Goal: Communication & Community: Ask a question

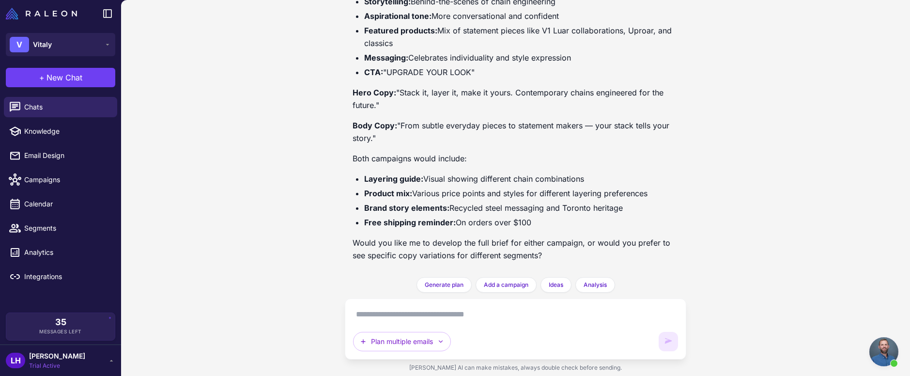
scroll to position [1009, 0]
click at [438, 321] on textarea at bounding box center [515, 313] width 325 height 15
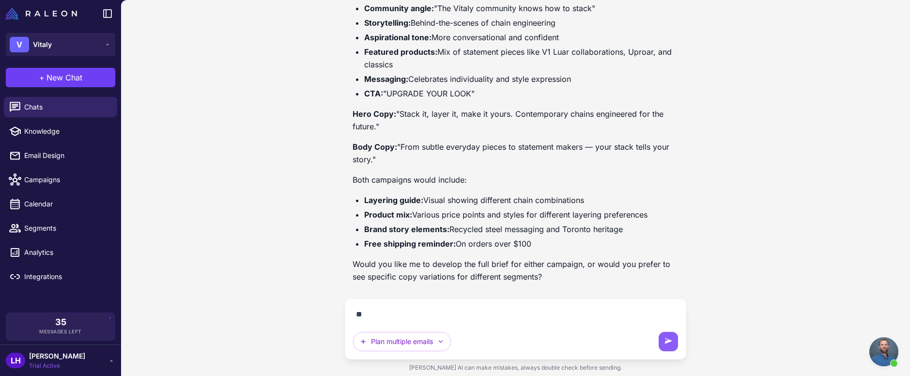
type textarea "***"
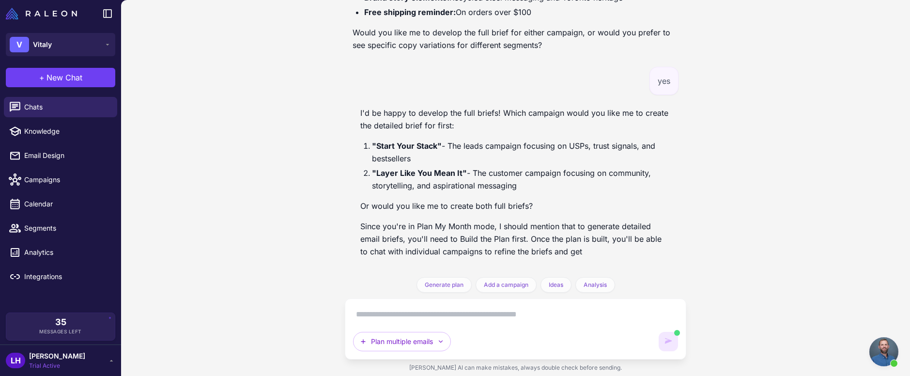
scroll to position [1264, 0]
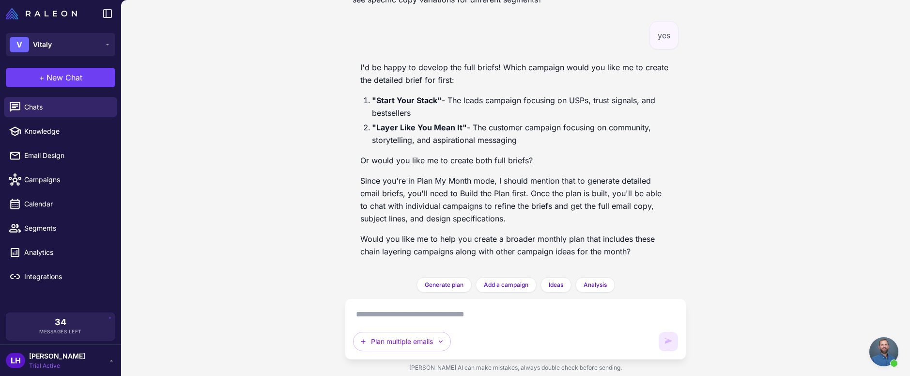
click at [426, 321] on textarea at bounding box center [515, 313] width 325 height 15
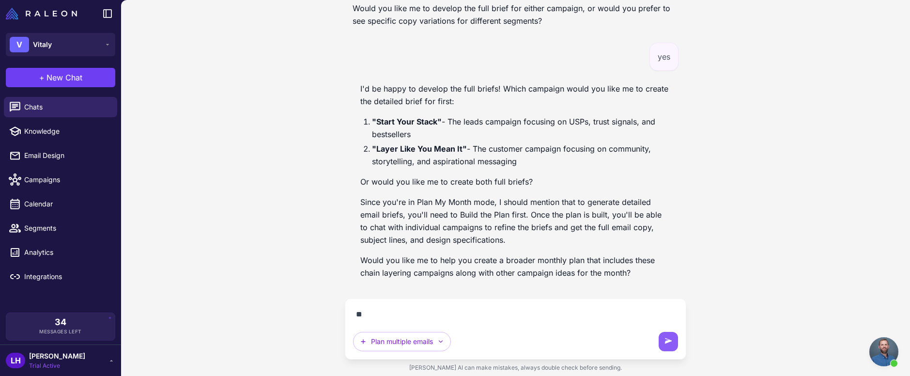
scroll to position [1243, 0]
type textarea "**********"
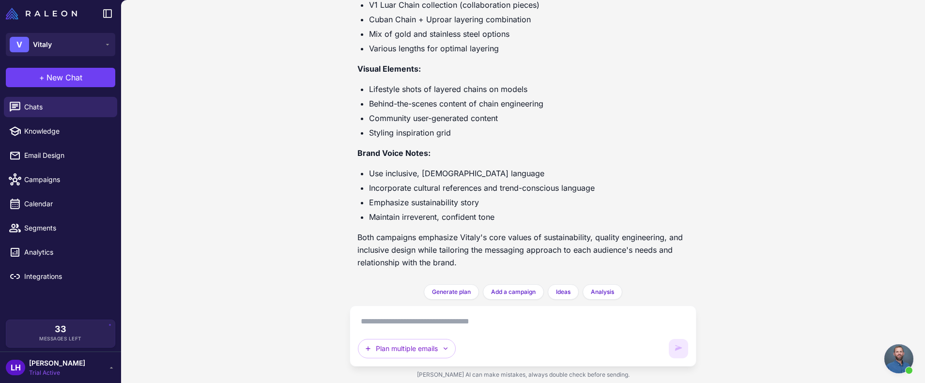
scroll to position [2445, 0]
click at [715, 244] on div "I want to create an evergreen campaign around chain layering. I want one versio…" at bounding box center [523, 191] width 804 height 383
click at [407, 257] on p "Both campaigns emphasize Vitaly's core values of sustainability, quality engine…" at bounding box center [522, 250] width 331 height 38
click at [456, 239] on p "Both campaigns emphasize Vitaly's core values of sustainability, quality engine…" at bounding box center [522, 250] width 331 height 38
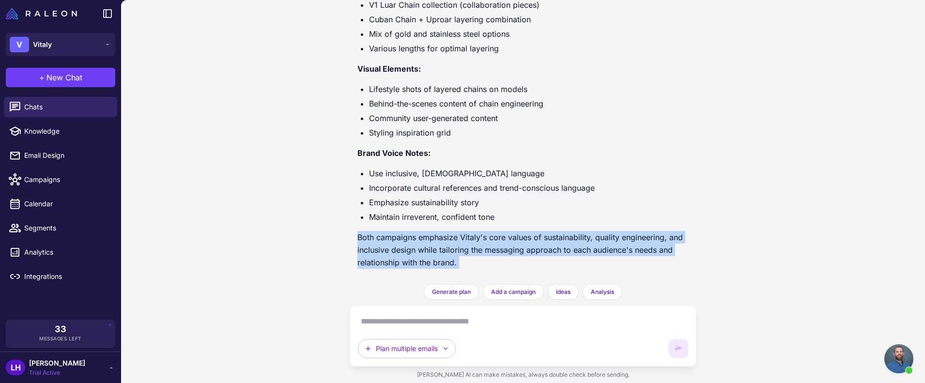
click at [456, 239] on p "Both campaigns emphasize Vitaly's core values of sustainability, quality engine…" at bounding box center [522, 250] width 331 height 38
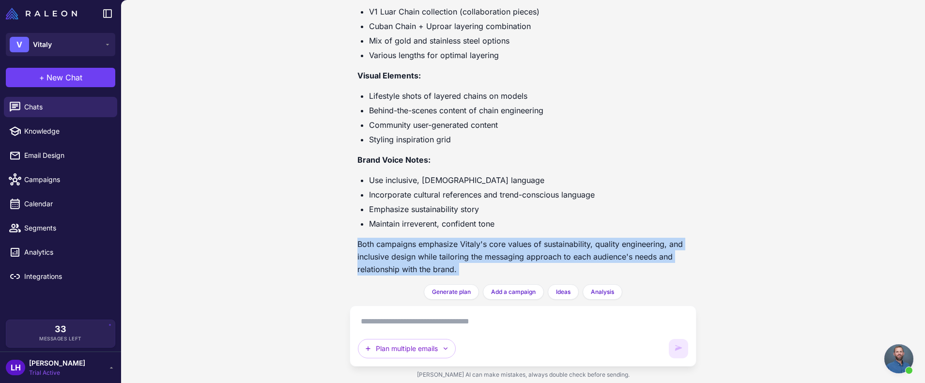
scroll to position [2438, 0]
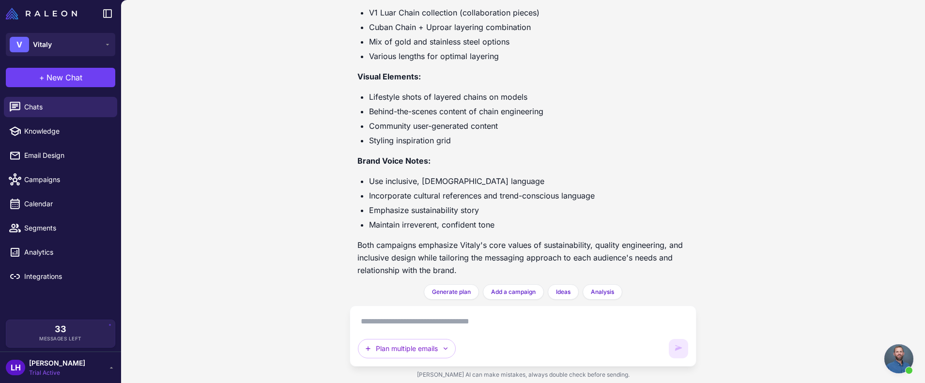
click at [680, 256] on p "Both campaigns emphasize Vitaly's core values of sustainability, quality engine…" at bounding box center [522, 258] width 331 height 38
click at [647, 271] on p "Both campaigns emphasize Vitaly's core values of sustainability, quality engine…" at bounding box center [522, 258] width 331 height 38
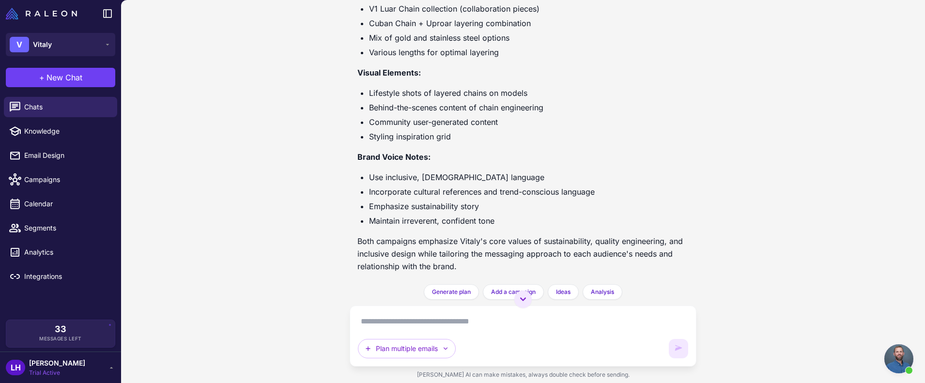
scroll to position [2445, 0]
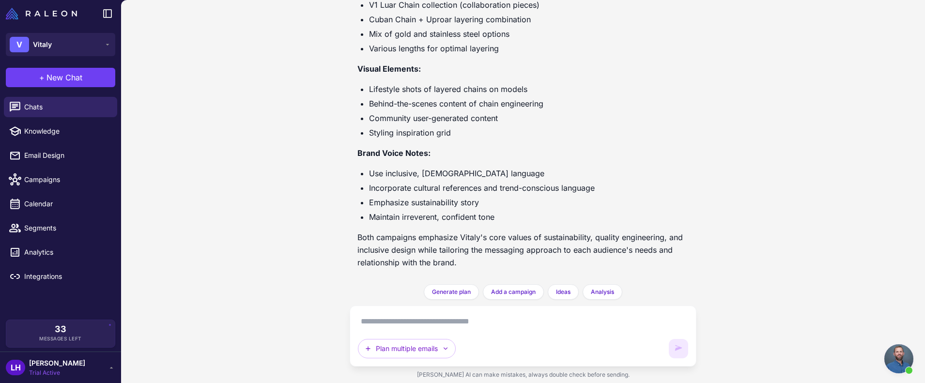
click at [517, 320] on textarea at bounding box center [523, 321] width 330 height 15
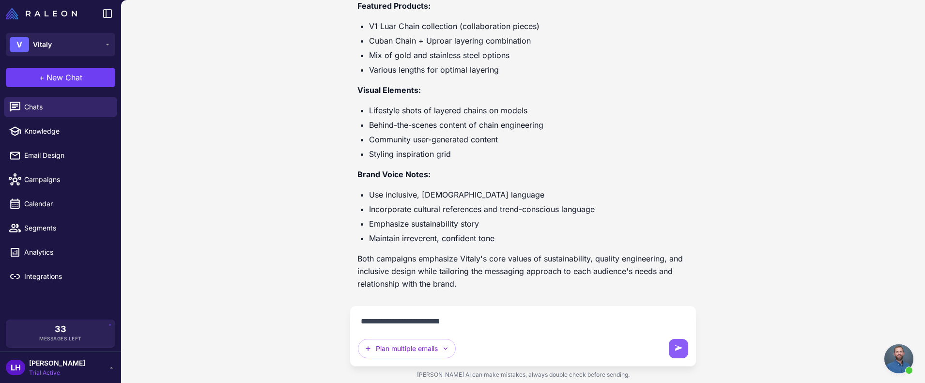
type textarea "**********"
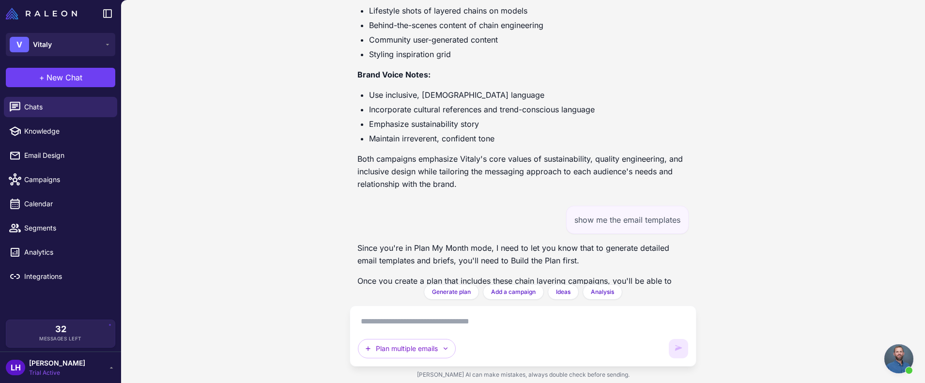
scroll to position [2726, 0]
